Goal: Transaction & Acquisition: Purchase product/service

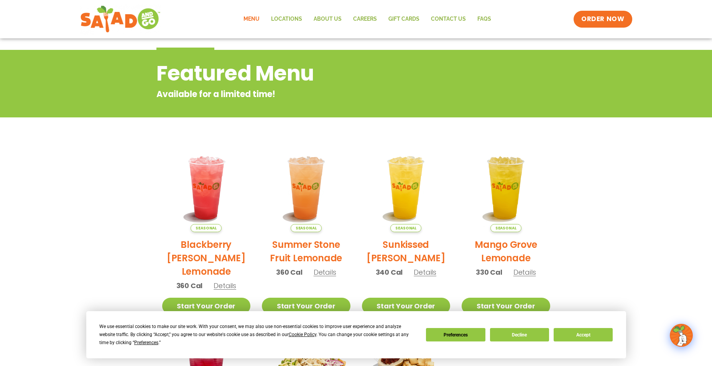
scroll to position [77, 0]
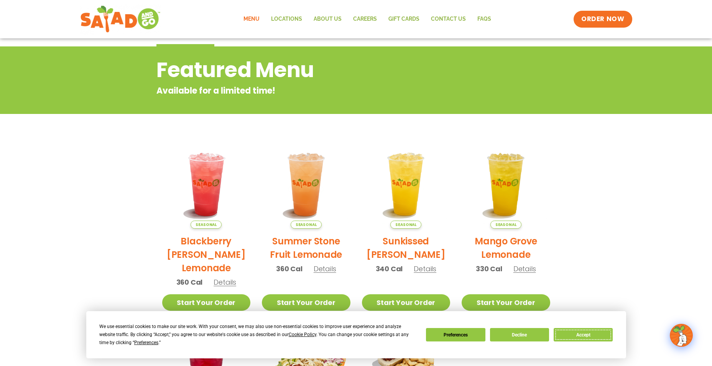
click at [572, 337] on button "Accept" at bounding box center [583, 334] width 59 height 13
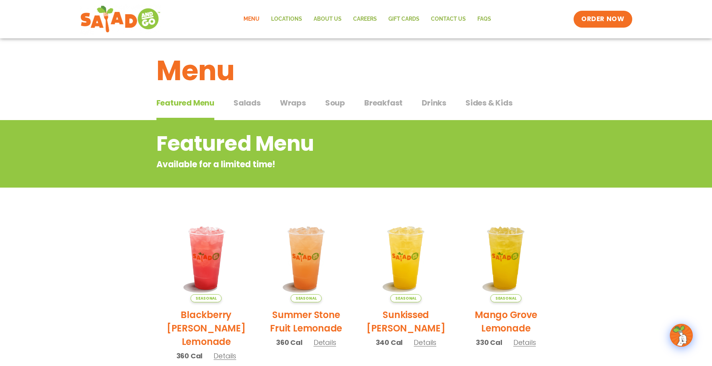
scroll to position [0, 0]
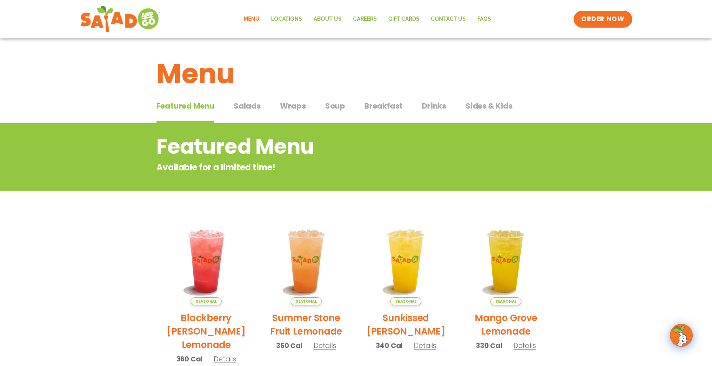
click at [240, 104] on span "Salads" at bounding box center [246, 106] width 27 height 12
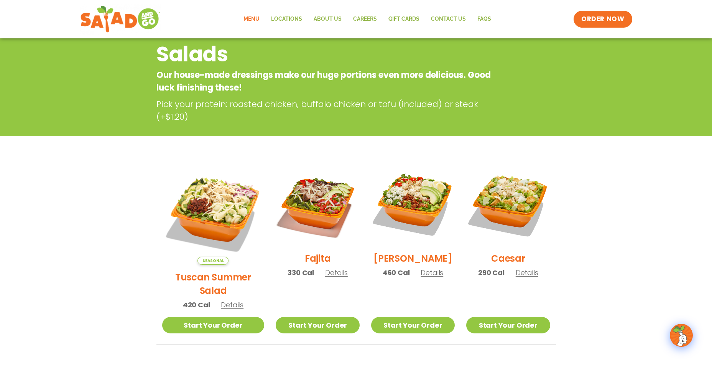
scroll to position [60, 0]
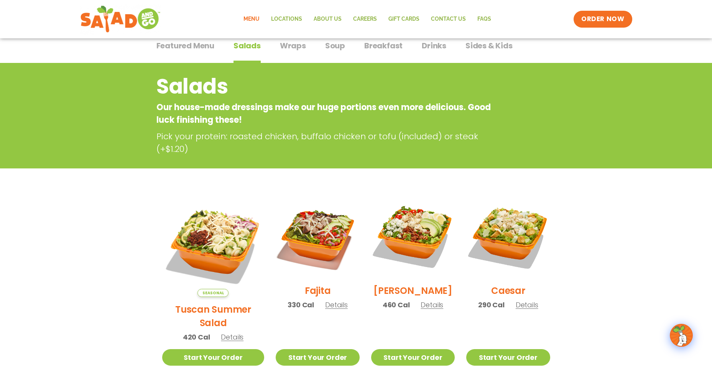
click at [293, 48] on span "Wraps" at bounding box center [293, 46] width 26 height 12
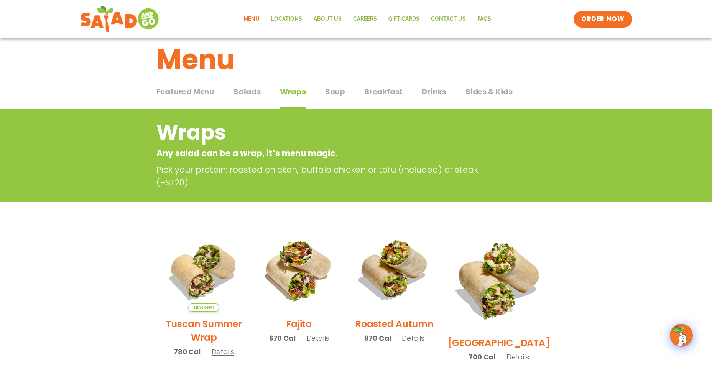
scroll to position [9, 0]
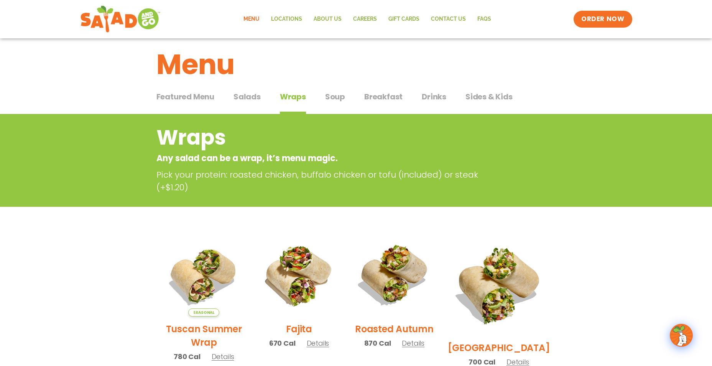
click at [339, 96] on span "Soup" at bounding box center [335, 97] width 20 height 12
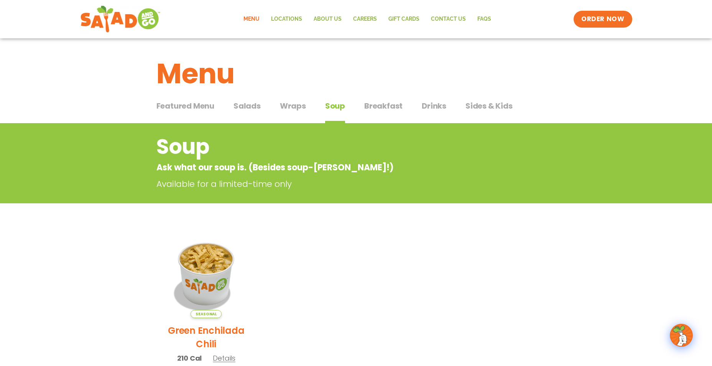
click at [375, 107] on span "Breakfast" at bounding box center [383, 106] width 38 height 12
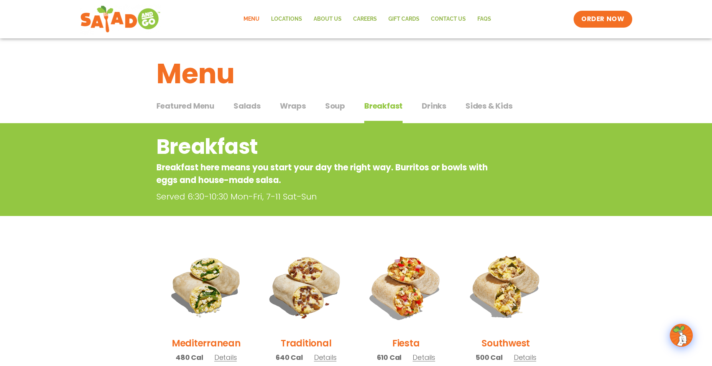
click at [430, 104] on span "Drinks" at bounding box center [434, 106] width 25 height 12
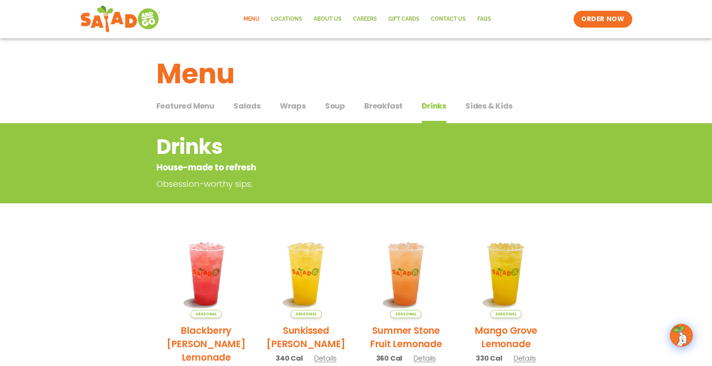
click at [475, 106] on span "Sides & Kids" at bounding box center [488, 106] width 47 height 12
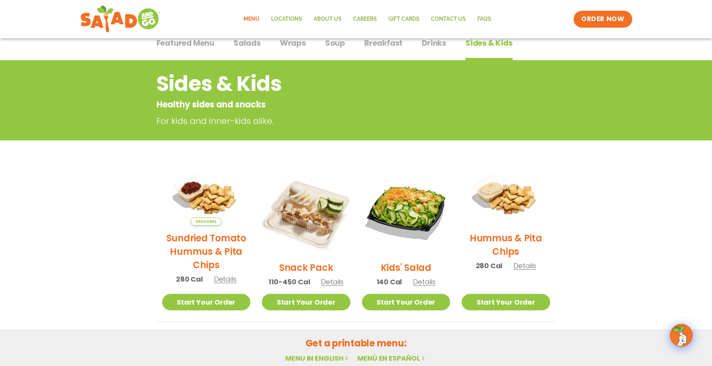
scroll to position [77, 0]
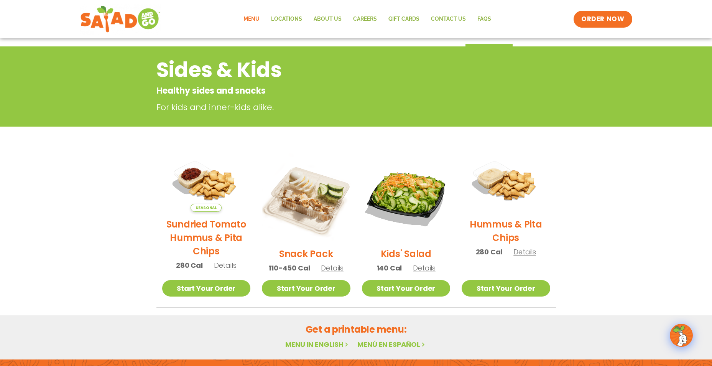
click at [253, 21] on link "Menu" at bounding box center [252, 19] width 28 height 18
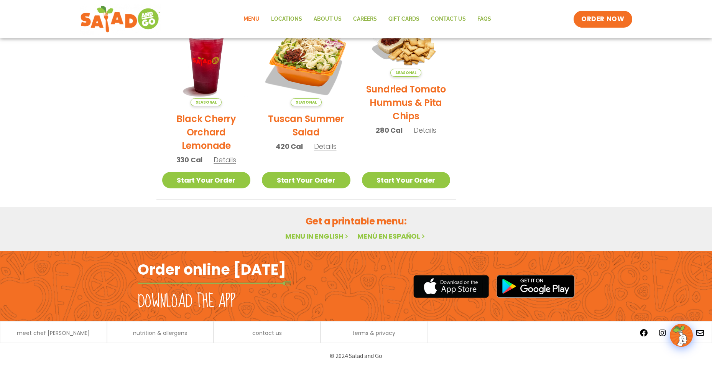
scroll to position [395, 0]
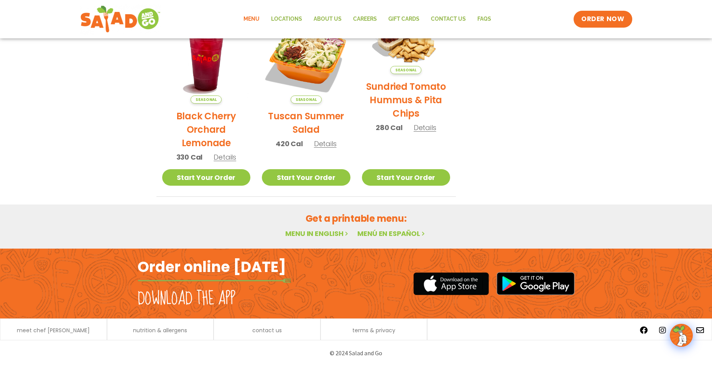
click at [317, 236] on link "Menu in English" at bounding box center [317, 233] width 64 height 10
drag, startPoint x: 541, startPoint y: 202, endPoint x: 533, endPoint y: 174, distance: 29.1
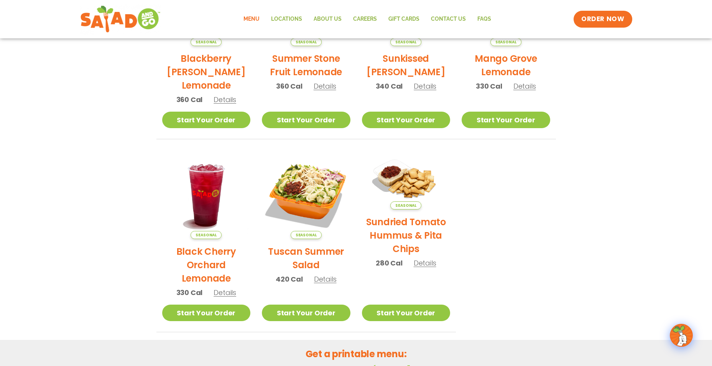
scroll to position [241, 0]
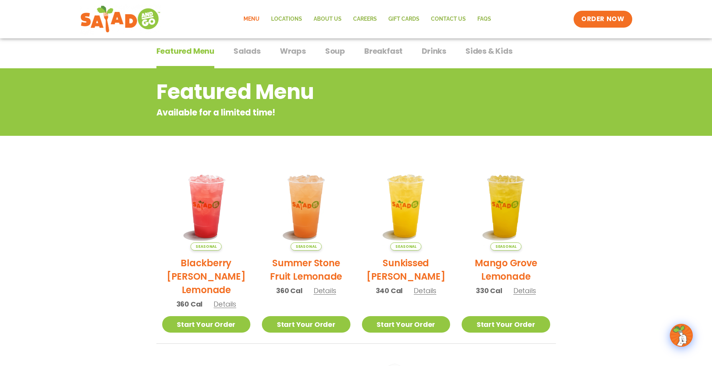
scroll to position [11, 0]
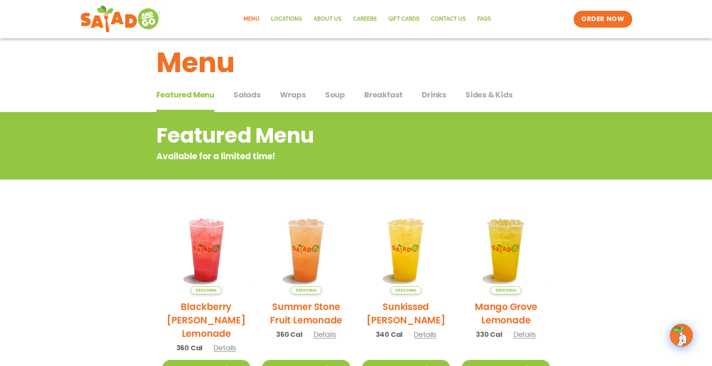
click at [244, 97] on span "Salads" at bounding box center [246, 95] width 27 height 12
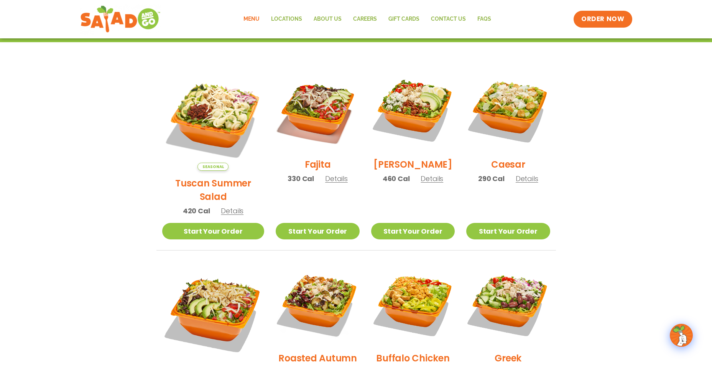
scroll to position [164, 0]
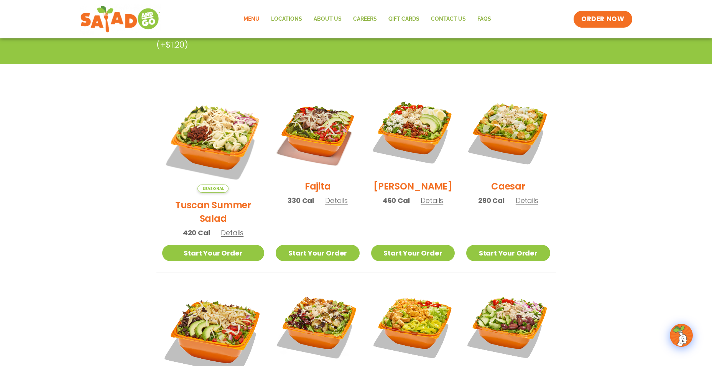
click at [225, 228] on span "Details" at bounding box center [232, 233] width 23 height 10
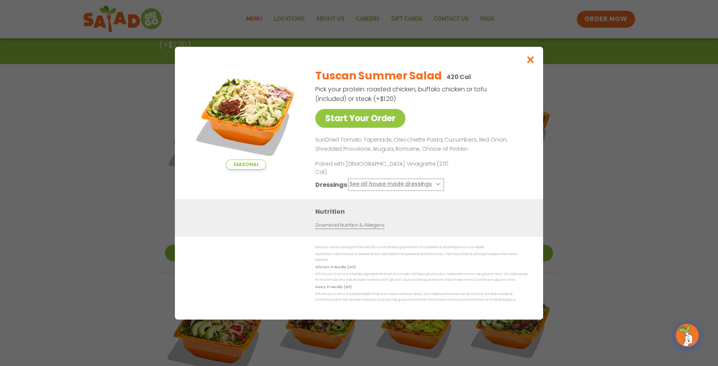
click at [366, 183] on button "See all house made dressings" at bounding box center [395, 184] width 93 height 10
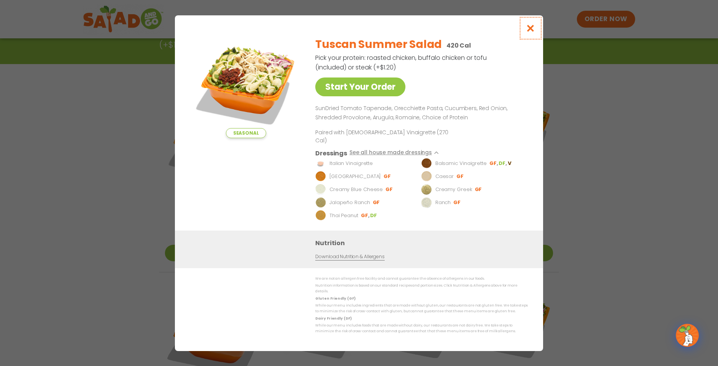
click at [528, 32] on icon "Close modal" at bounding box center [531, 28] width 10 height 8
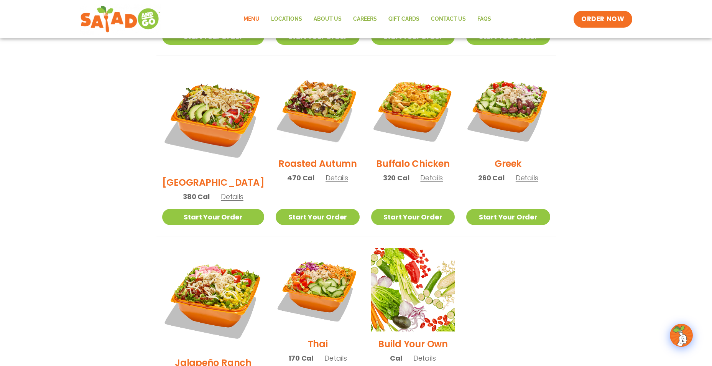
scroll to position [395, 0]
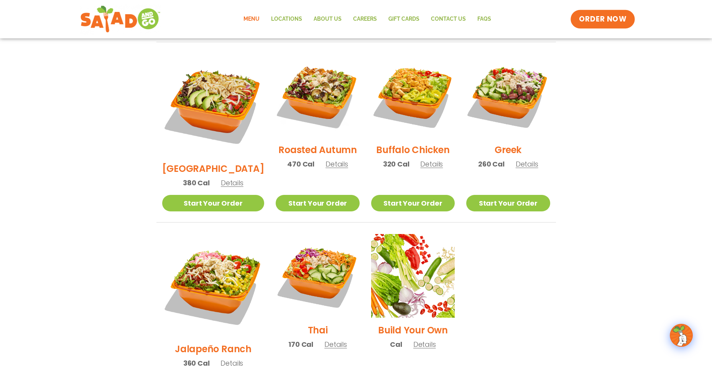
click at [609, 15] on span "ORDER NOW" at bounding box center [603, 19] width 48 height 10
